Goal: Task Accomplishment & Management: Use online tool/utility

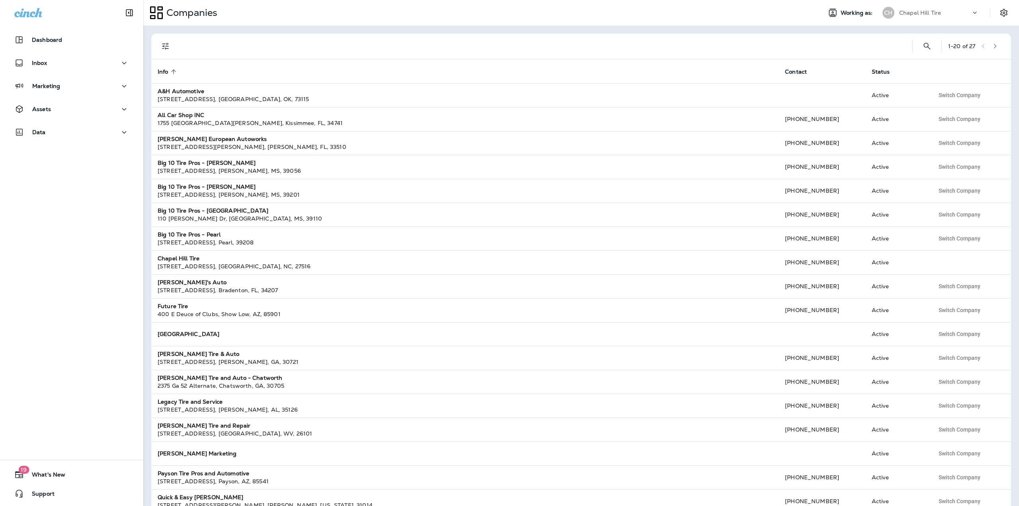
click at [953, 13] on div "Chapel Hill Tire" at bounding box center [935, 13] width 72 height 12
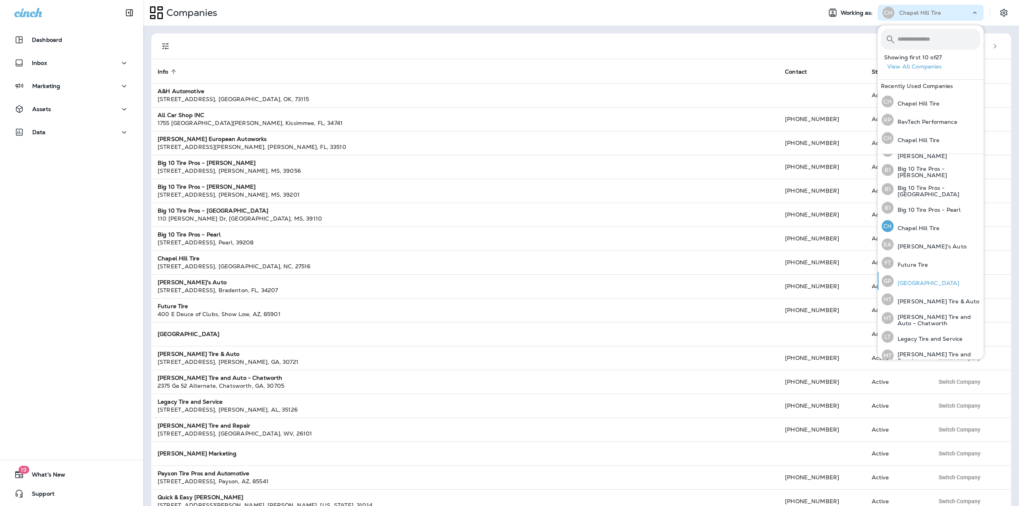
scroll to position [166, 0]
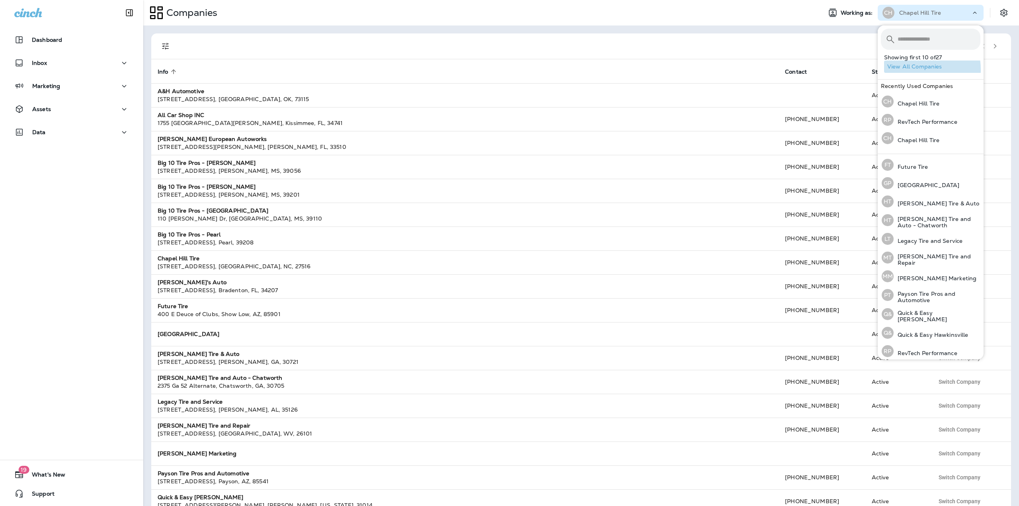
click at [911, 69] on button "View All Companies" at bounding box center [933, 66] width 99 height 12
click at [795, 51] on div at bounding box center [543, 45] width 726 height 25
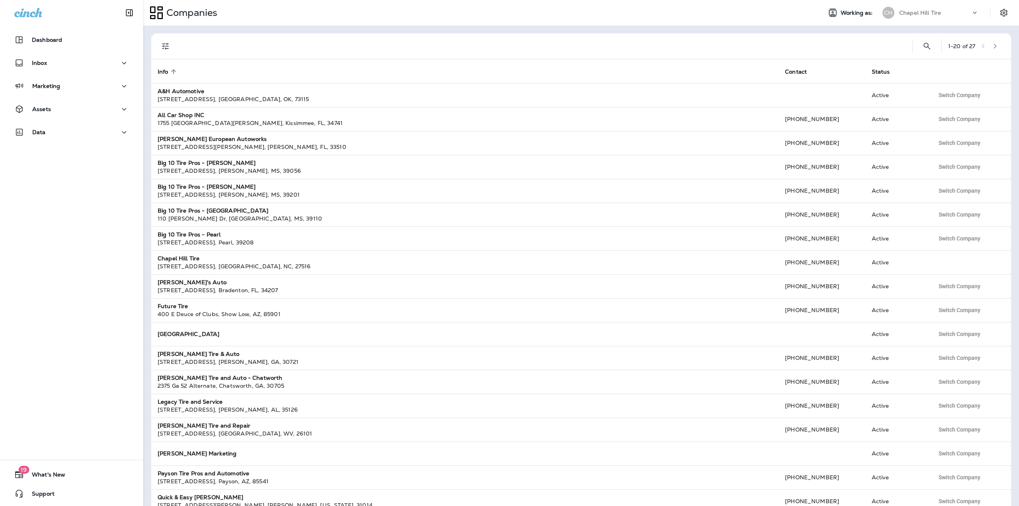
click at [998, 48] on div "1 - 20 of 27" at bounding box center [583, 45] width 850 height 25
click at [995, 47] on button "button" at bounding box center [995, 46] width 12 height 12
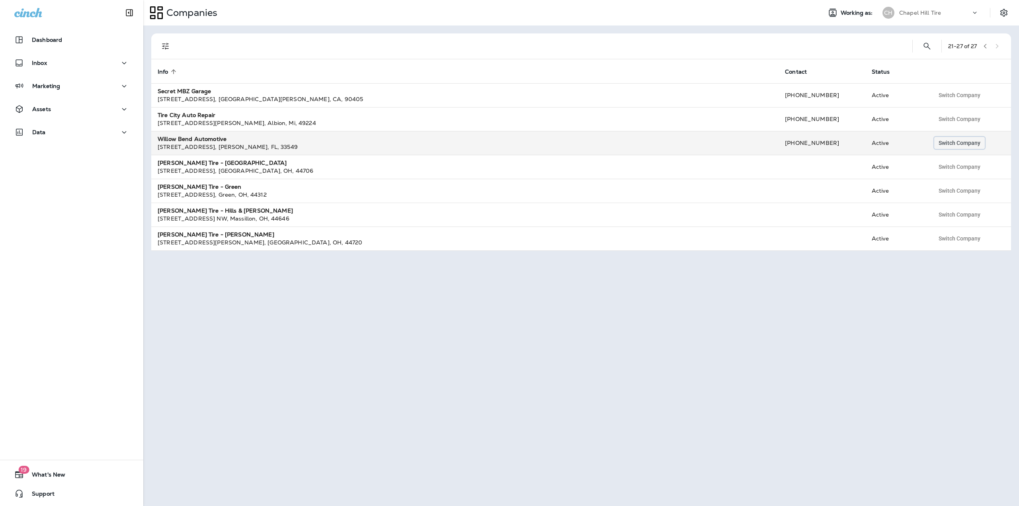
click at [945, 144] on span "Switch Company" at bounding box center [959, 143] width 42 height 6
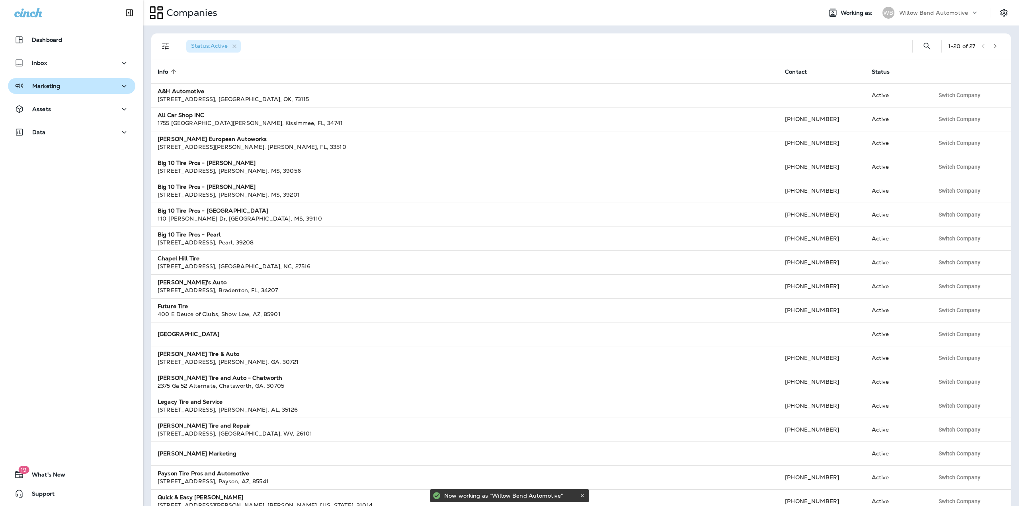
click at [61, 90] on div "Marketing" at bounding box center [71, 86] width 115 height 10
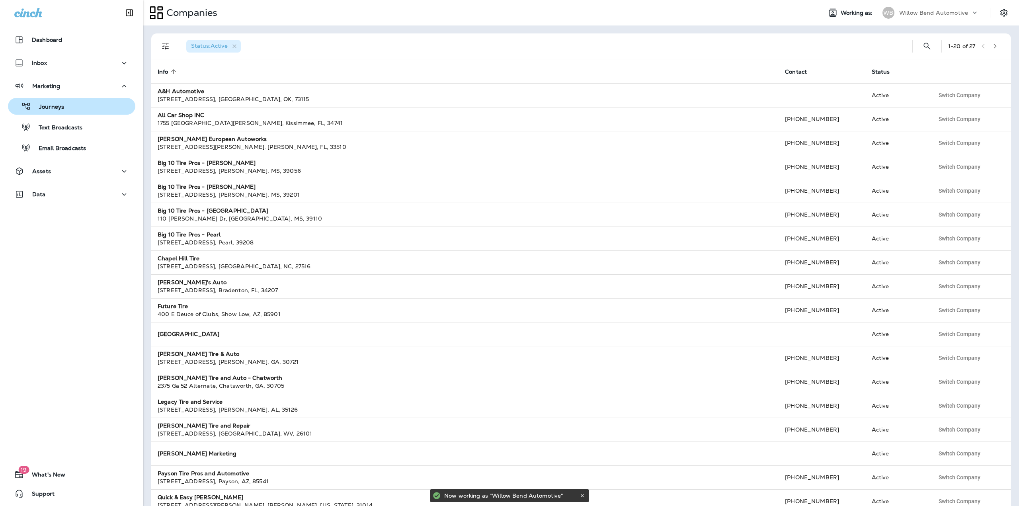
click at [63, 99] on button "Journeys" at bounding box center [71, 106] width 127 height 17
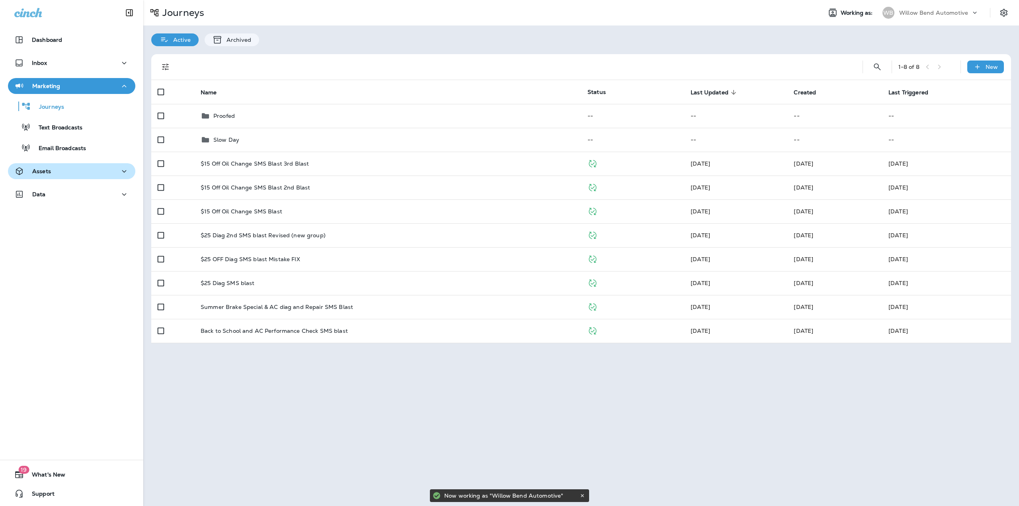
click at [75, 171] on div "Assets" at bounding box center [71, 171] width 115 height 10
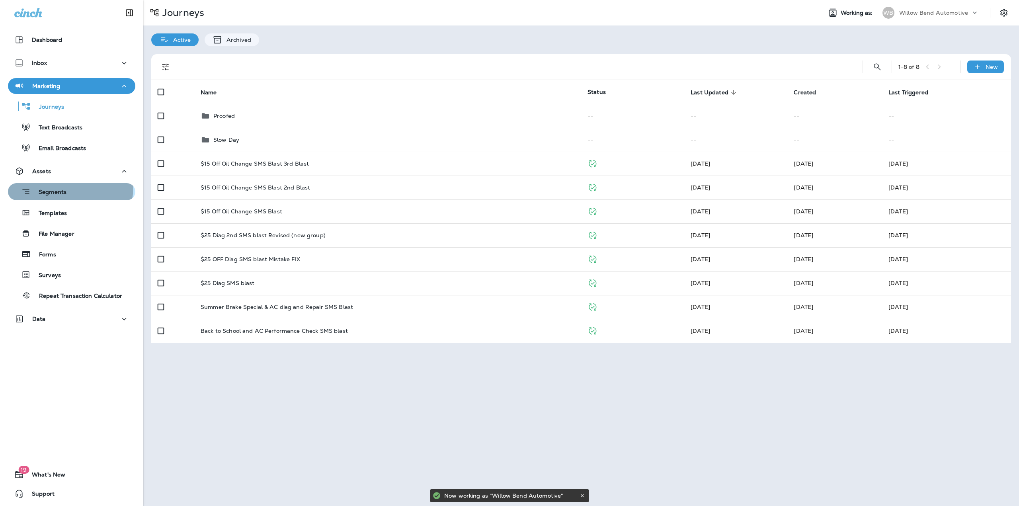
click at [66, 187] on div "Segments" at bounding box center [38, 191] width 55 height 12
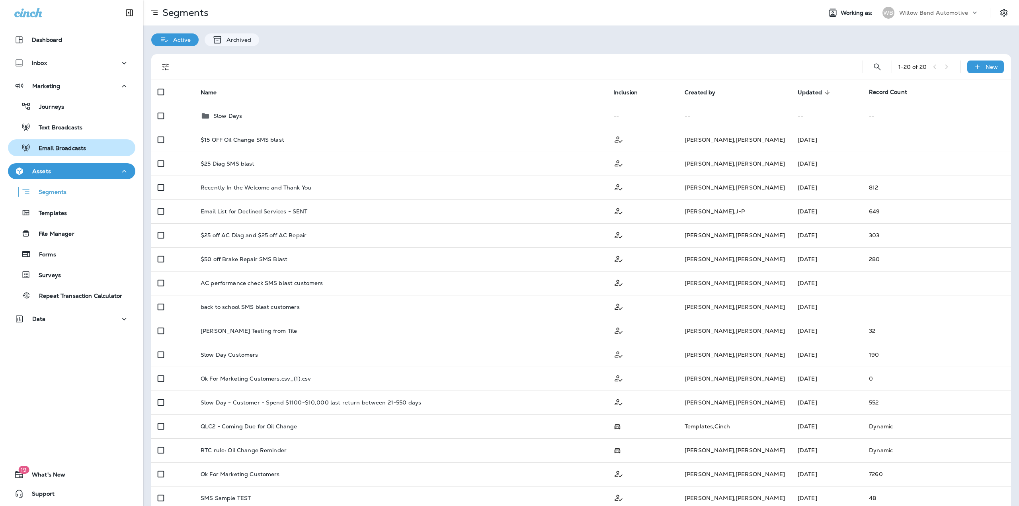
click at [69, 148] on p "Email Broadcasts" at bounding box center [58, 149] width 55 height 8
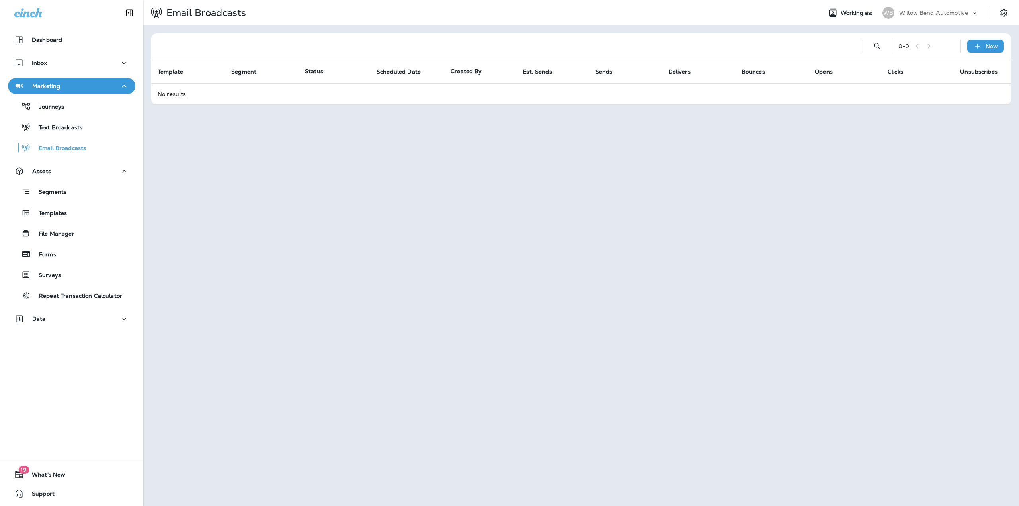
click at [364, 92] on td "No results" at bounding box center [580, 93] width 859 height 21
click at [976, 50] on icon at bounding box center [977, 46] width 8 height 8
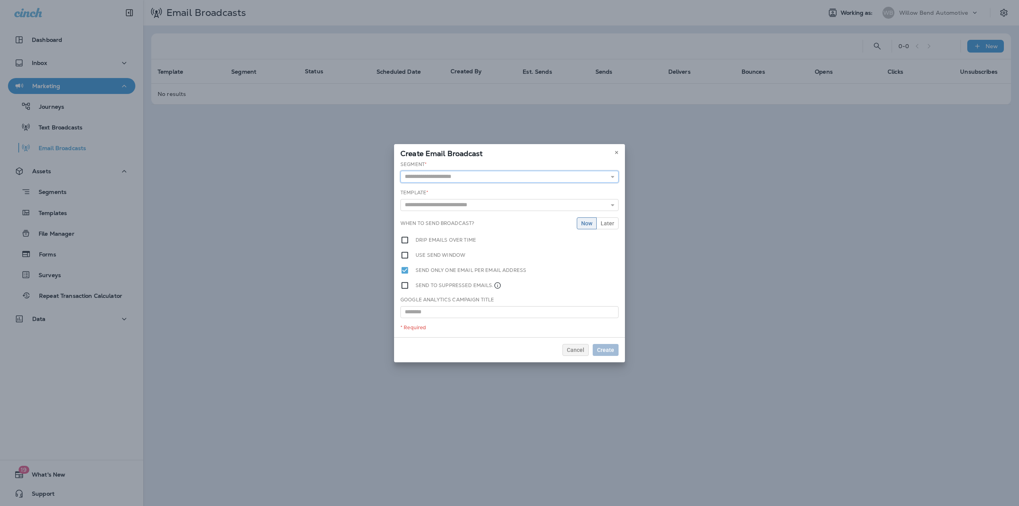
click at [422, 181] on input "text" at bounding box center [509, 177] width 218 height 12
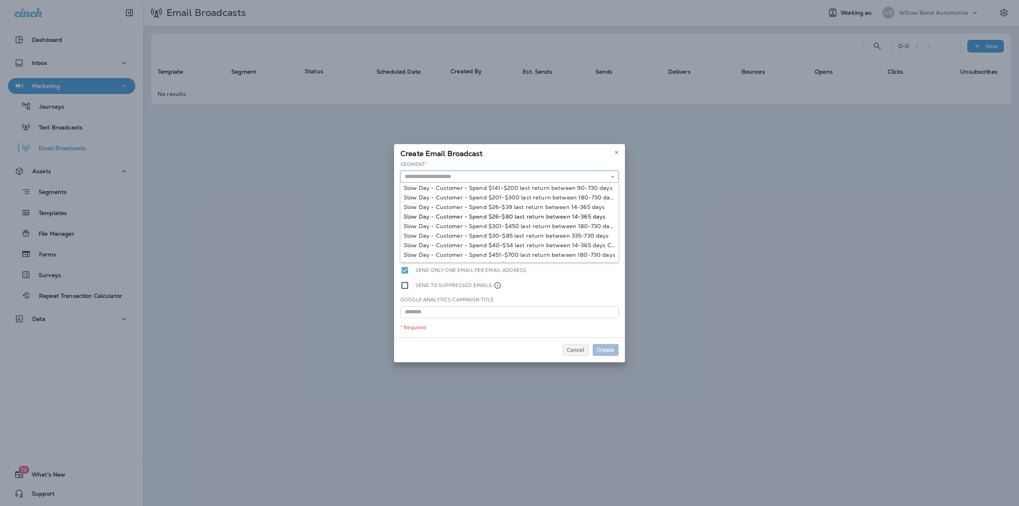
scroll to position [259, 0]
click at [617, 149] on button at bounding box center [616, 152] width 9 height 9
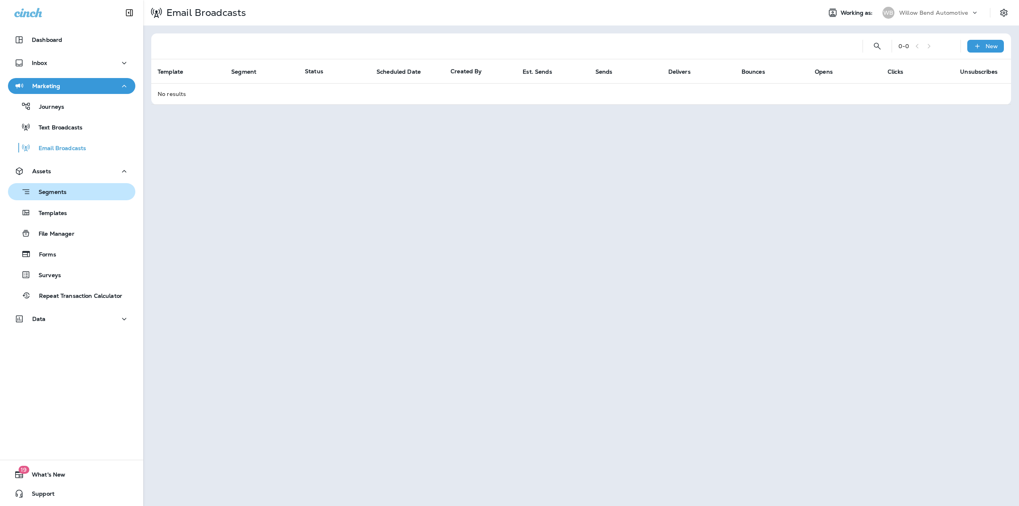
click at [53, 193] on p "Segments" at bounding box center [49, 193] width 36 height 8
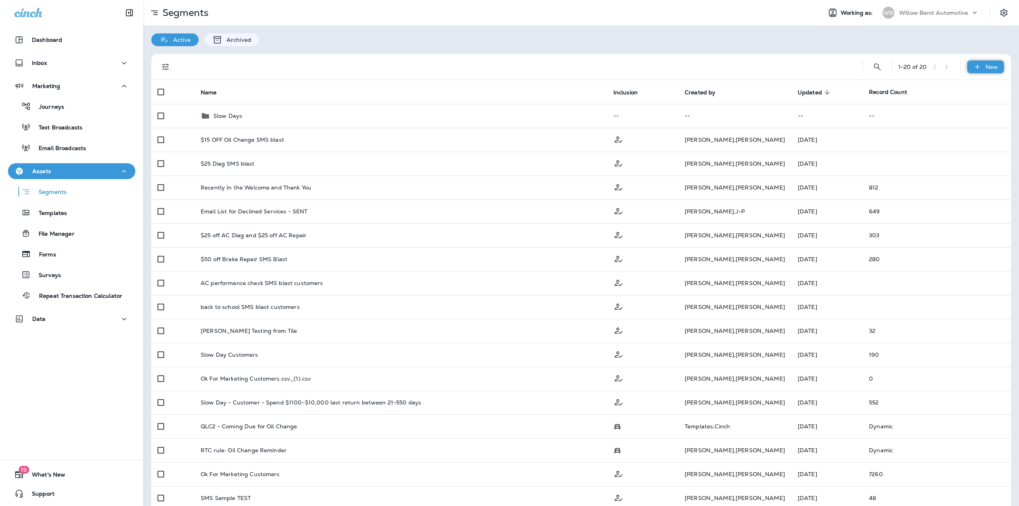
click at [974, 67] on icon at bounding box center [976, 66] width 4 height 4
click at [937, 86] on p "New Segment" at bounding box center [955, 86] width 43 height 6
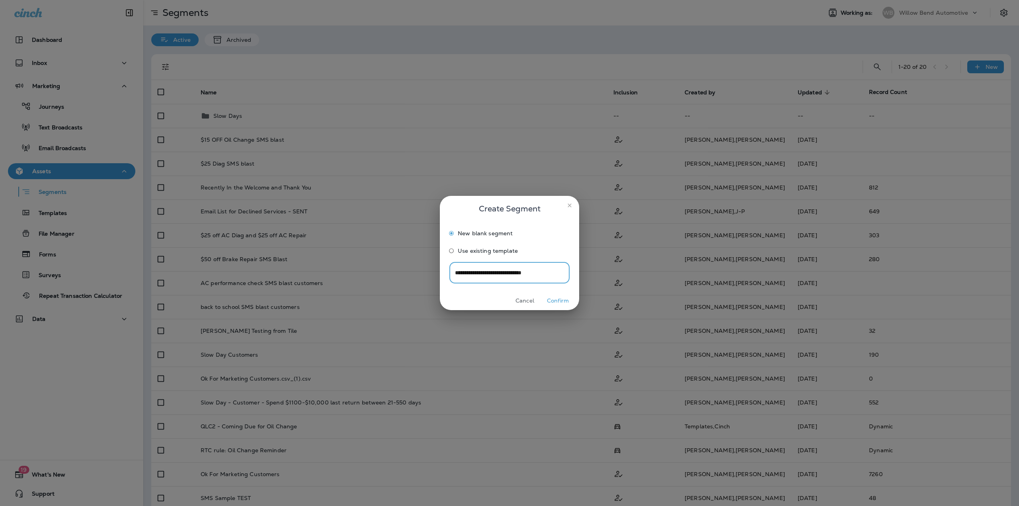
type input "**********"
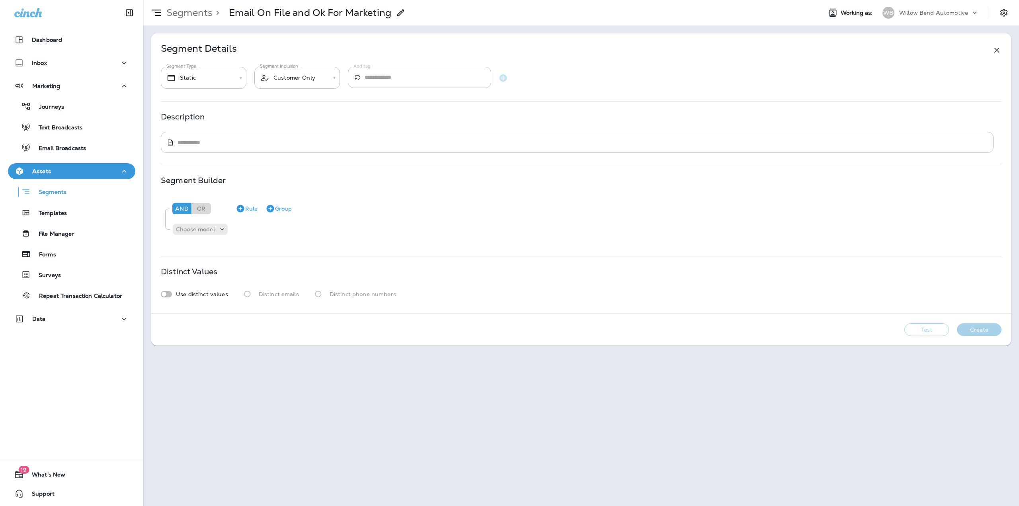
click at [361, 16] on p "Email On File and Ok For Marketing" at bounding box center [310, 13] width 162 height 12
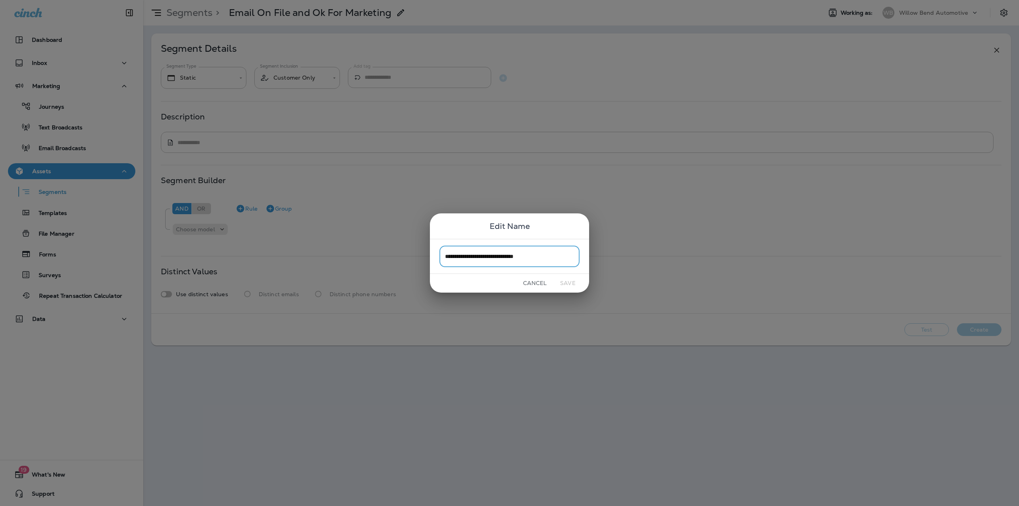
click at [540, 255] on input "**********" at bounding box center [509, 255] width 140 height 21
type input "**********"
click at [570, 284] on button "Save" at bounding box center [568, 283] width 30 height 12
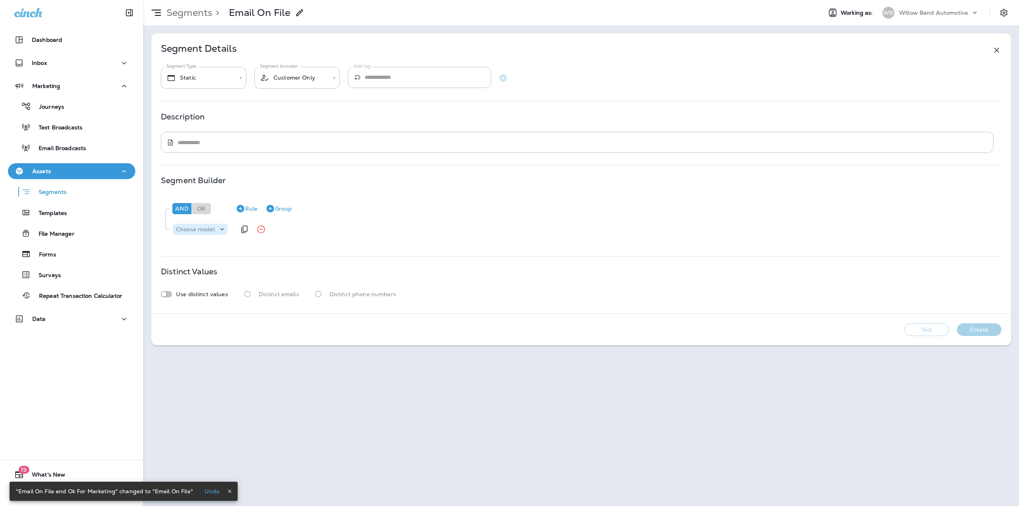
drag, startPoint x: 210, startPoint y: 231, endPoint x: 214, endPoint y: 231, distance: 4.4
click at [209, 231] on p "Choose model" at bounding box center [195, 229] width 39 height 6
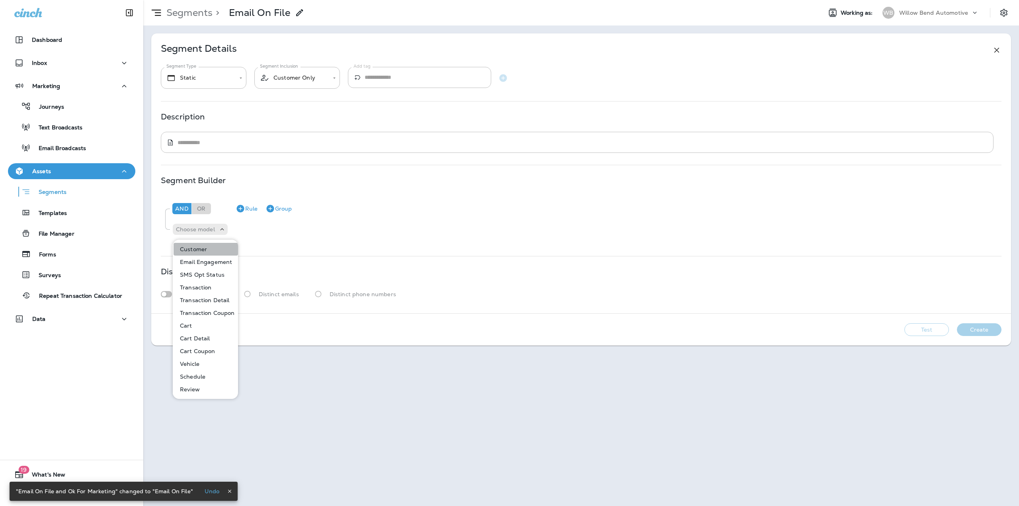
click at [208, 245] on button "Customer" at bounding box center [205, 249] width 64 height 13
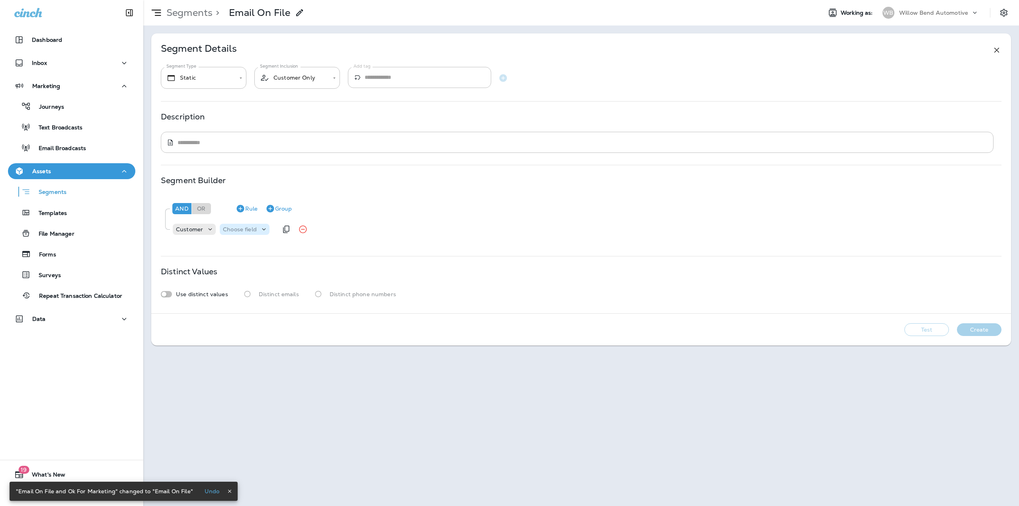
click at [249, 227] on p "Choose field" at bounding box center [240, 229] width 34 height 6
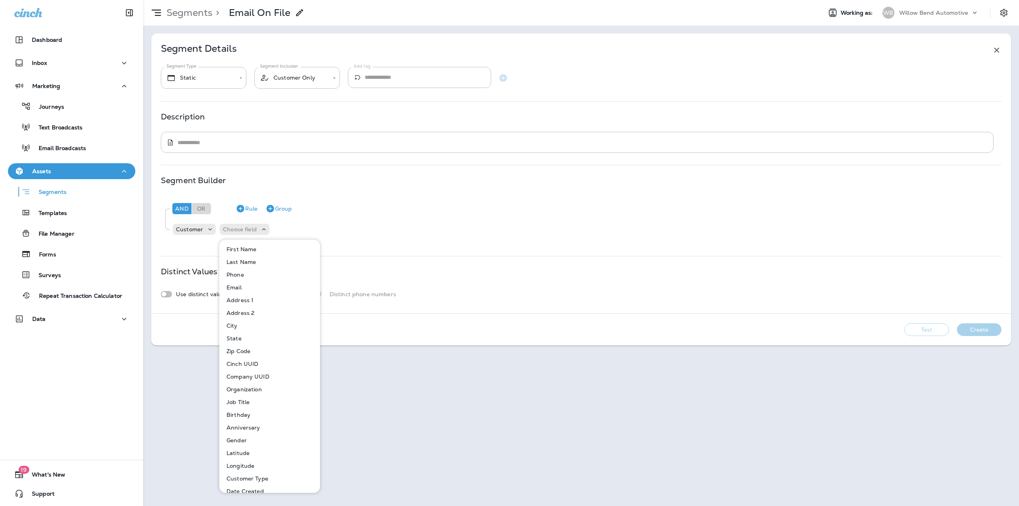
click at [237, 286] on p "Email" at bounding box center [232, 287] width 18 height 6
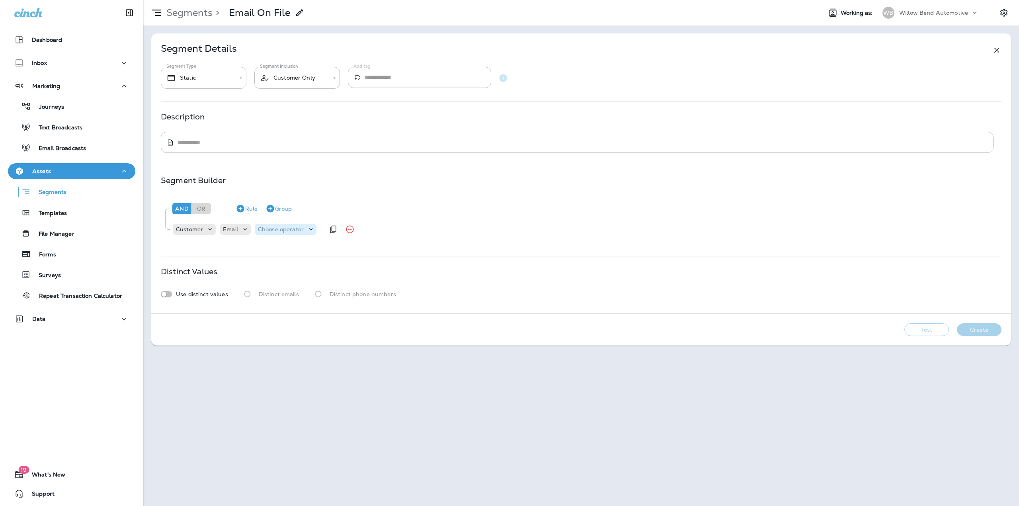
click at [274, 230] on p "Choose operator" at bounding box center [281, 229] width 46 height 6
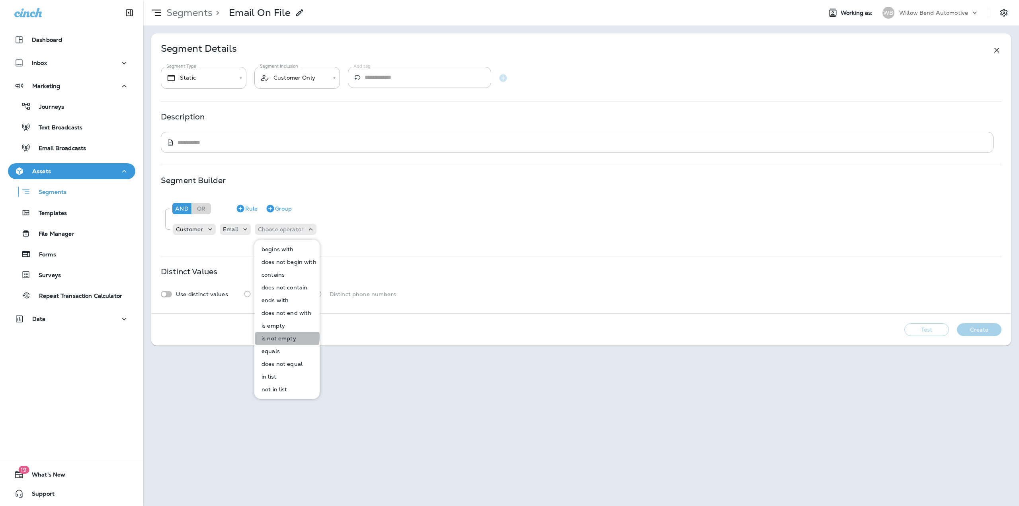
click at [278, 337] on p "is not empty" at bounding box center [277, 338] width 38 height 6
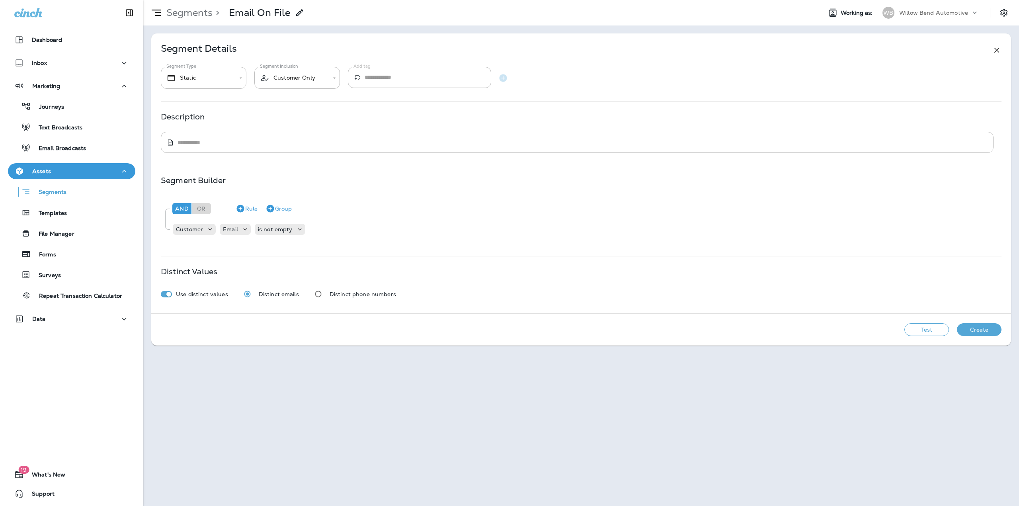
click at [941, 326] on button "Test" at bounding box center [926, 329] width 45 height 13
click at [971, 328] on button "Create" at bounding box center [978, 329] width 45 height 13
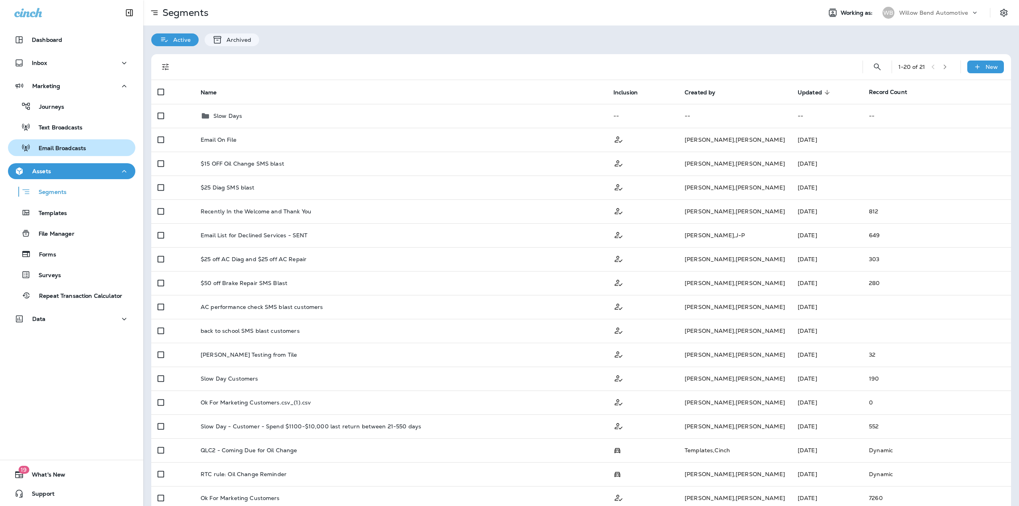
click at [74, 141] on button "Email Broadcasts" at bounding box center [71, 147] width 127 height 17
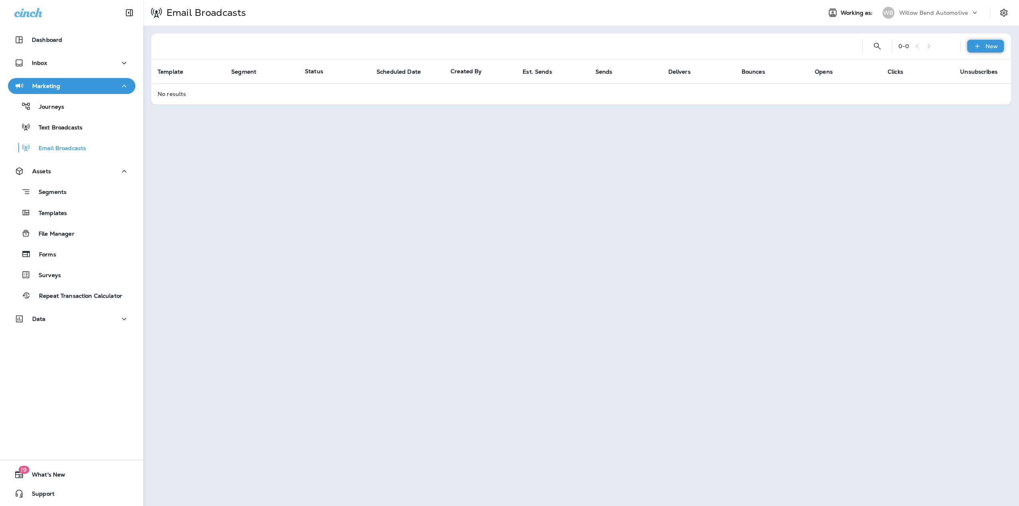
click at [982, 47] on div "New" at bounding box center [985, 46] width 37 height 13
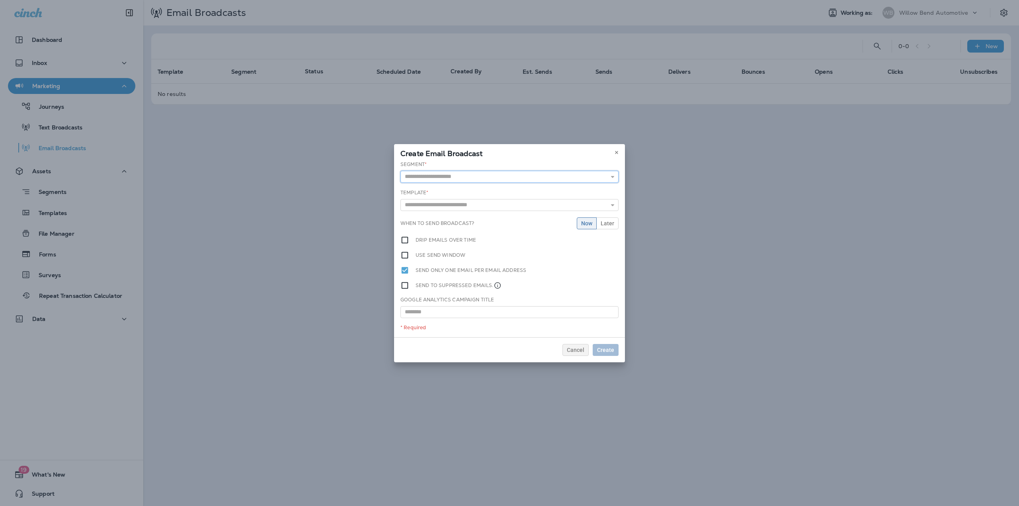
click at [421, 175] on input "text" at bounding box center [509, 177] width 218 height 12
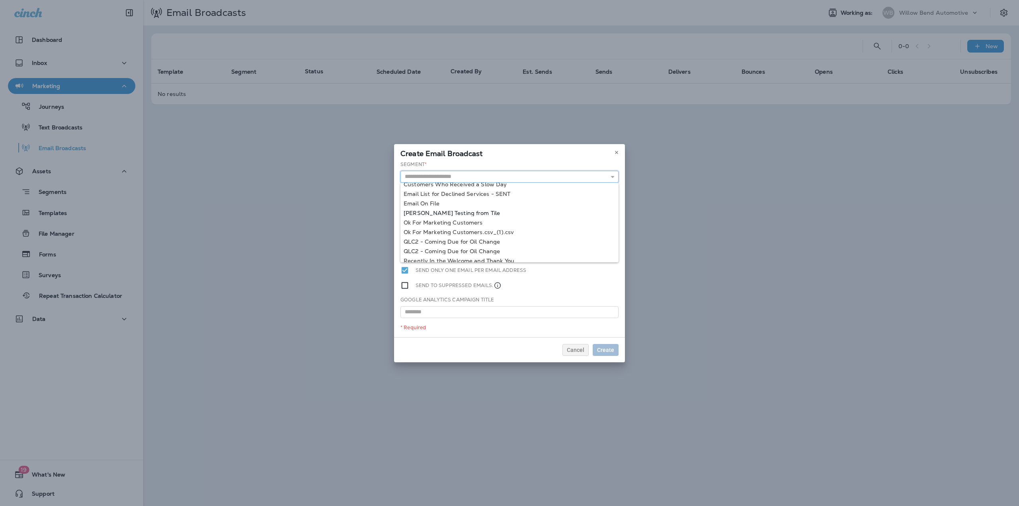
scroll to position [80, 0]
type input "**********"
click at [428, 183] on div "**********" at bounding box center [509, 177] width 218 height 12
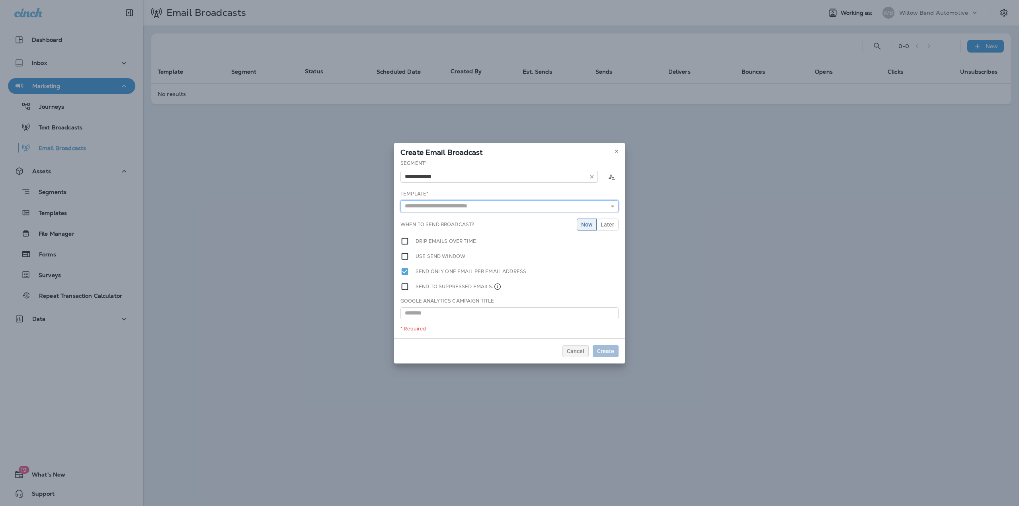
click at [437, 207] on input "text" at bounding box center [509, 206] width 218 height 12
type input "**********"
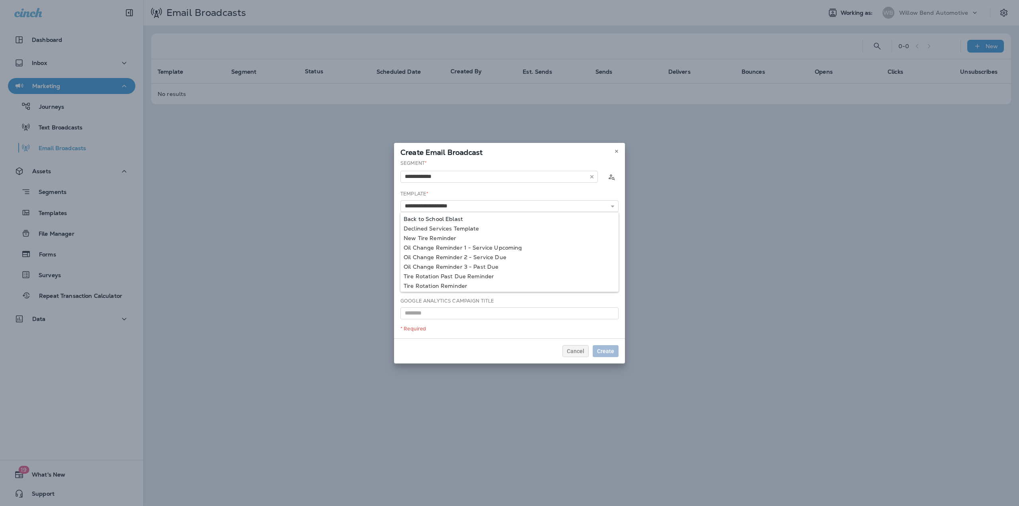
click at [445, 221] on div "**********" at bounding box center [509, 249] width 231 height 179
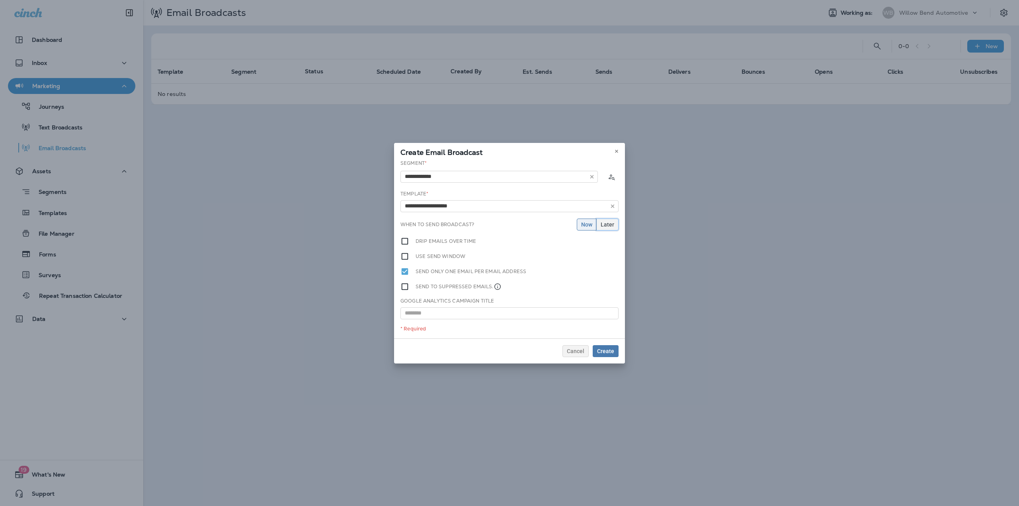
click at [605, 225] on span "Later" at bounding box center [607, 225] width 14 height 6
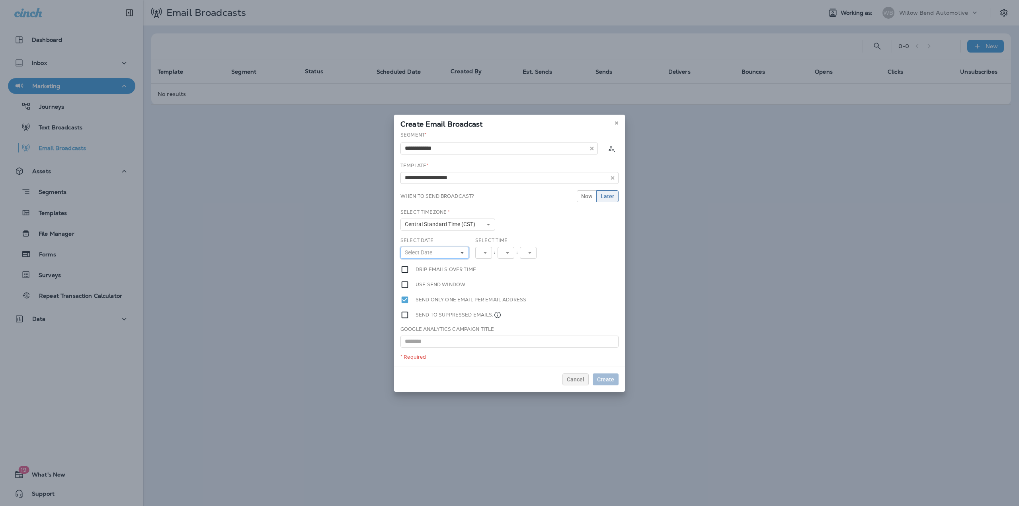
click at [428, 248] on button "Select Date" at bounding box center [434, 253] width 68 height 12
click at [452, 347] on button "28" at bounding box center [455, 348] width 15 height 14
click at [495, 250] on button "12" at bounding box center [486, 253] width 23 height 12
click at [484, 349] on link "10" at bounding box center [486, 352] width 23 height 10
click at [483, 225] on button "Central Standard Time (CST)" at bounding box center [447, 224] width 95 height 12
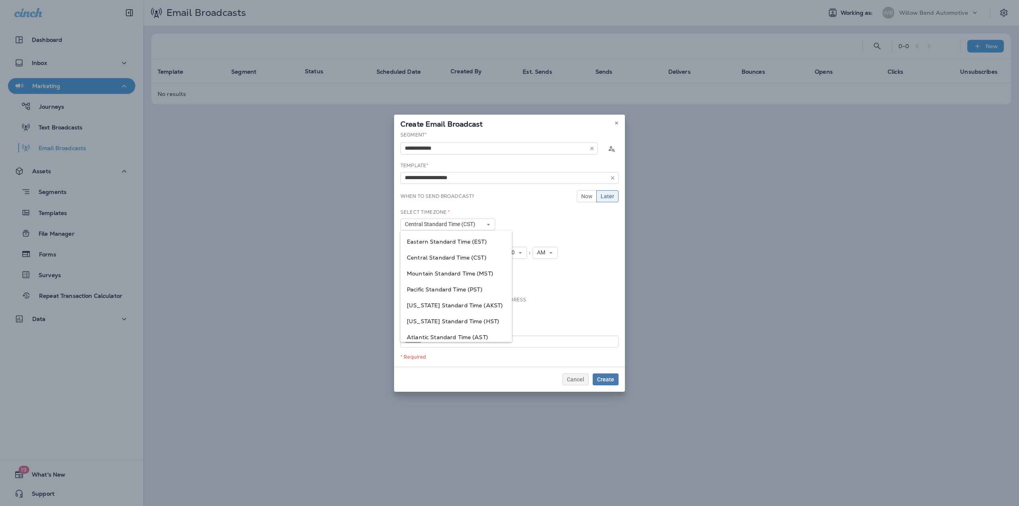
click at [480, 241] on span "Eastern Standard Time (EST)" at bounding box center [456, 241] width 99 height 6
click at [495, 253] on button "10" at bounding box center [486, 253] width 23 height 12
click at [485, 357] on link "11" at bounding box center [486, 361] width 23 height 10
click at [602, 380] on span "Create" at bounding box center [605, 379] width 17 height 6
